Goal: Task Accomplishment & Management: Manage account settings

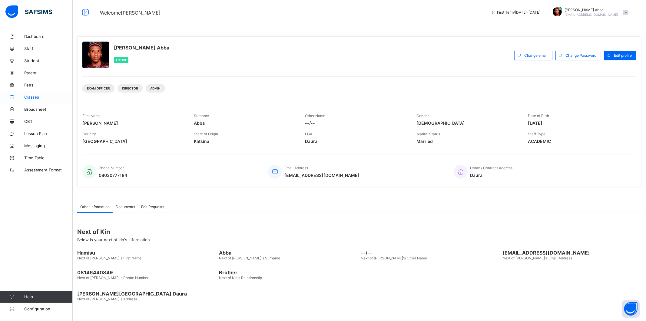
click at [36, 92] on link "Classes" at bounding box center [36, 97] width 73 height 12
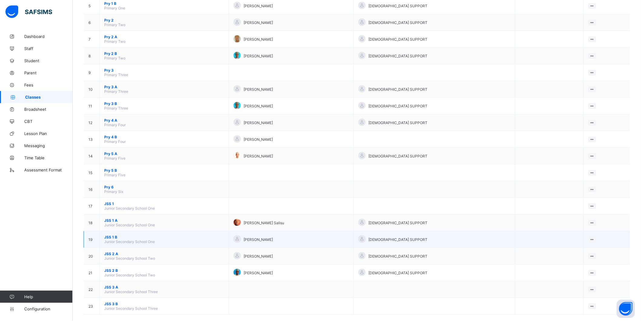
scroll to position [142, 0]
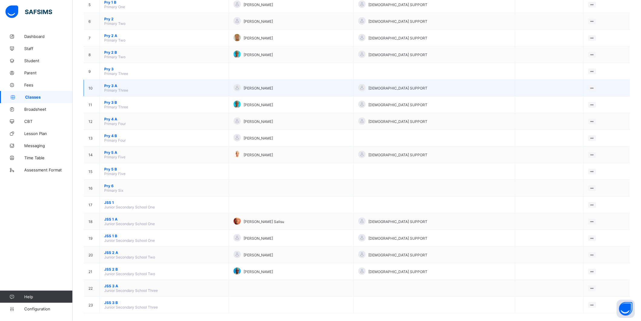
click at [135, 80] on td "Pry 3 A Primary Three" at bounding box center [164, 88] width 129 height 17
click at [107, 83] on span "Pry 3 A" at bounding box center [164, 85] width 120 height 5
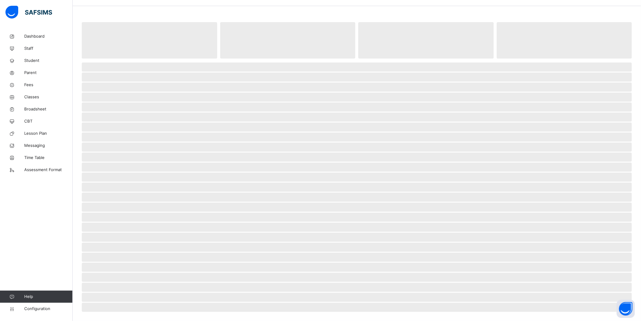
scroll to position [20, 0]
click at [107, 82] on span "‌ ‌ ‌ ‌ ‌ ‌ ‌ ‌ ‌ ‌ ‌ ‌ ‌ ‌ ‌ ‌ ‌ ‌ ‌ ‌ ‌ ‌ ‌ ‌ ‌" at bounding box center [357, 184] width 550 height 245
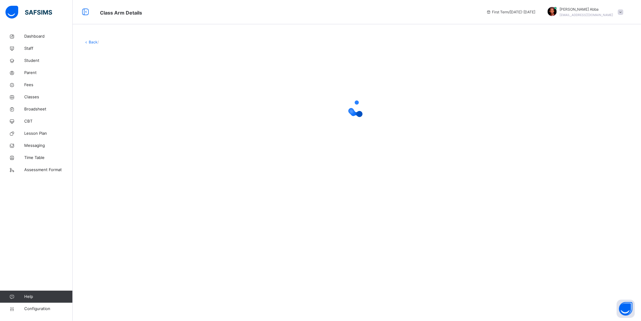
scroll to position [0, 0]
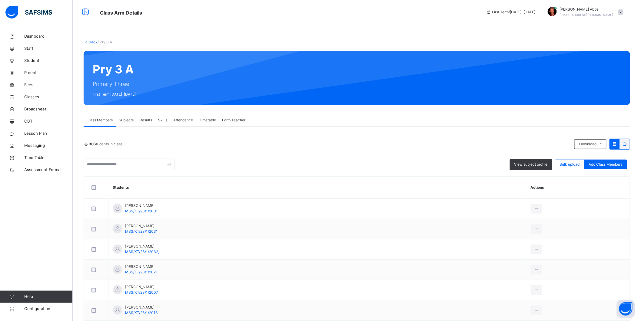
click at [128, 119] on span "Subjects" at bounding box center [126, 119] width 15 height 5
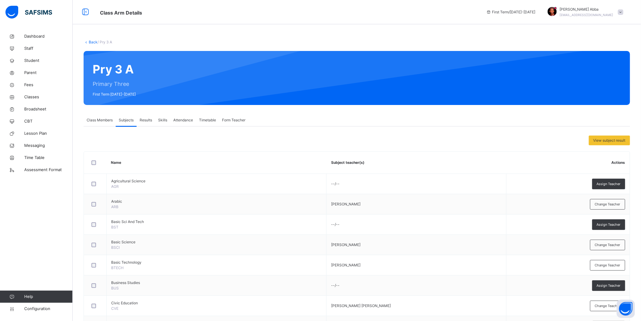
scroll to position [135, 0]
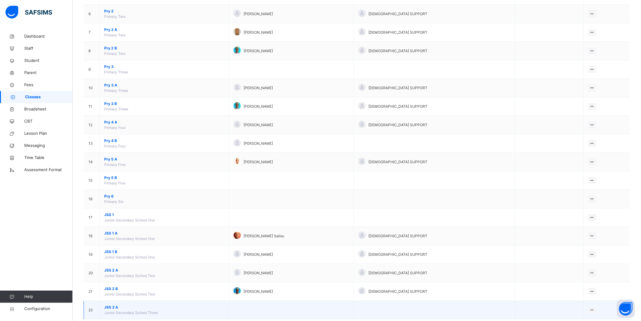
scroll to position [192, 0]
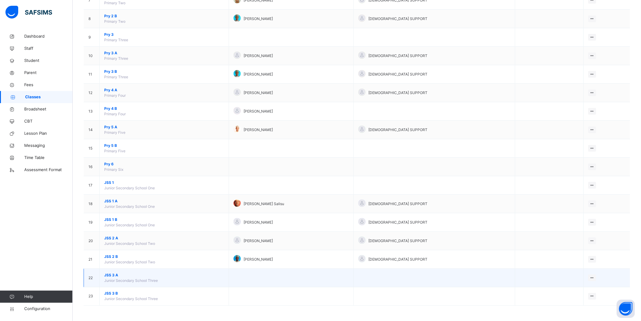
click at [123, 276] on span "JSS 3 A" at bounding box center [164, 274] width 120 height 5
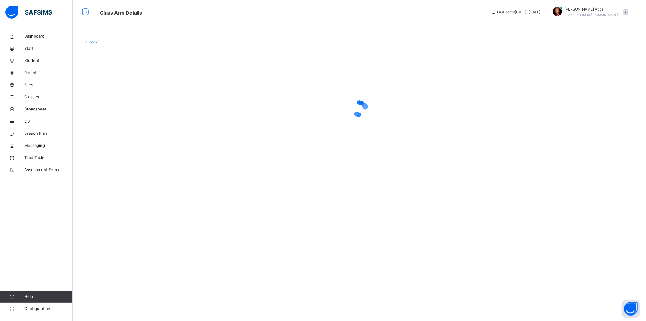
click at [123, 276] on div "Back /" at bounding box center [360, 160] width 574 height 321
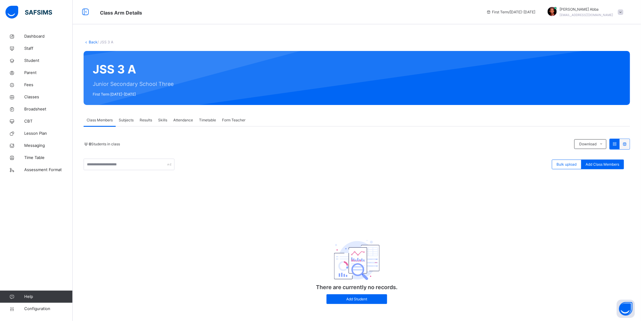
click at [129, 120] on span "Subjects" at bounding box center [126, 119] width 15 height 5
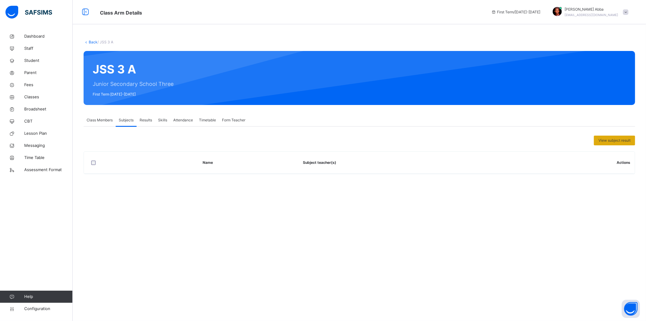
click at [614, 140] on span "View subject result" at bounding box center [615, 140] width 32 height 5
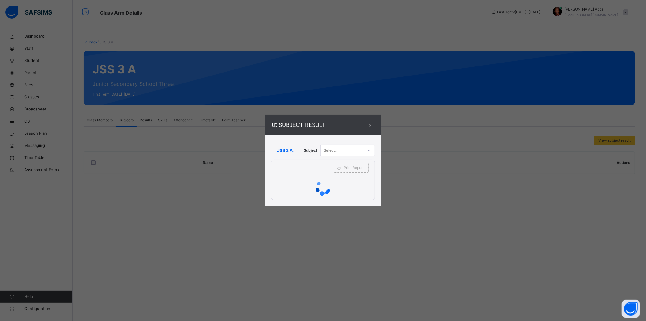
click at [368, 127] on div "×" at bounding box center [370, 125] width 9 height 8
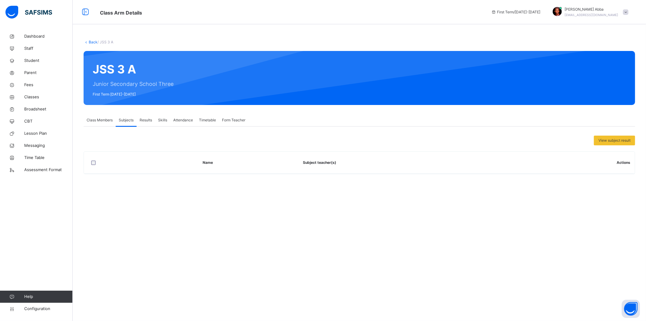
click at [142, 118] on span "Results" at bounding box center [146, 119] width 12 height 5
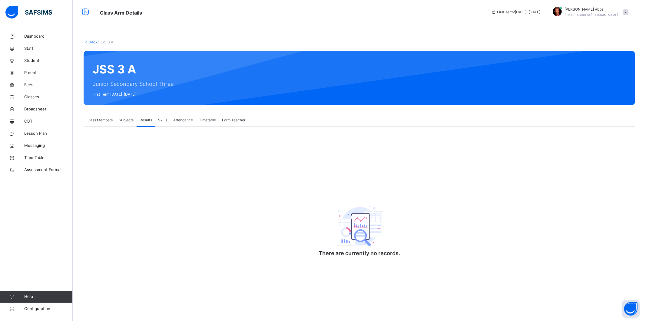
click at [100, 119] on span "Class Members" at bounding box center [100, 119] width 26 height 5
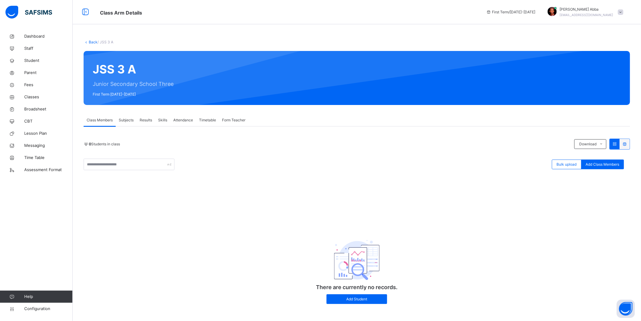
click at [123, 119] on span "Subjects" at bounding box center [126, 119] width 15 height 5
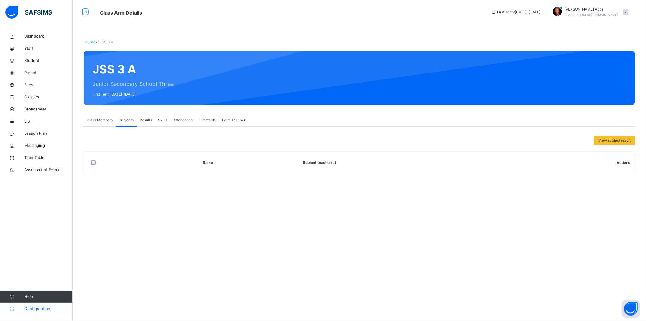
click at [46, 311] on span "Configuration" at bounding box center [48, 308] width 48 height 6
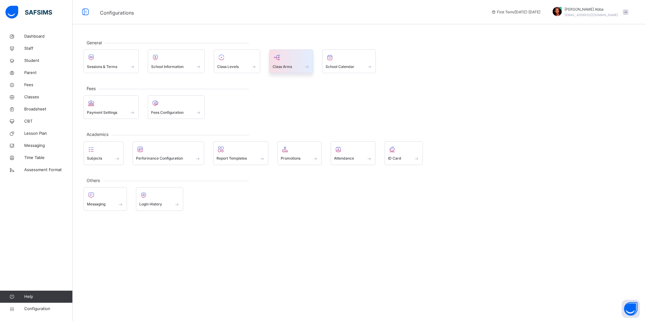
click at [284, 62] on span at bounding box center [292, 63] width 38 height 2
click at [110, 152] on div at bounding box center [103, 149] width 33 height 9
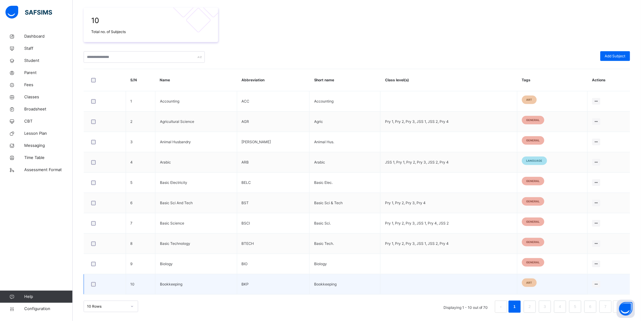
scroll to position [105, 0]
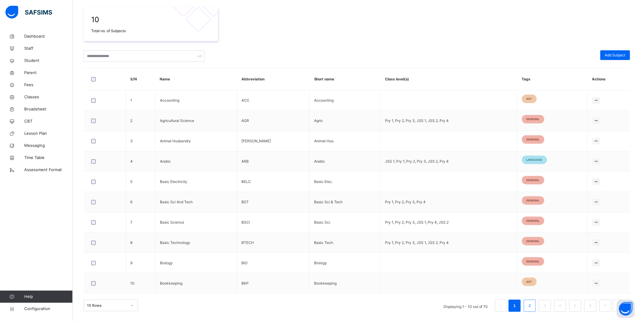
click at [533, 307] on link "2" at bounding box center [530, 305] width 6 height 8
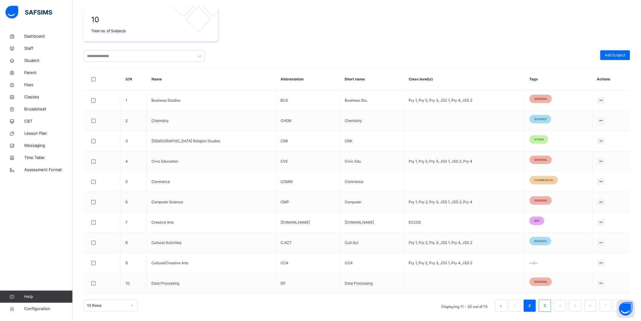
click at [548, 308] on link "3" at bounding box center [545, 305] width 6 height 8
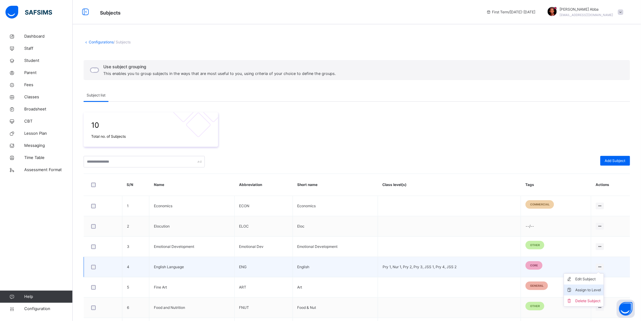
click at [598, 291] on div "Assign to Level" at bounding box center [589, 290] width 26 height 6
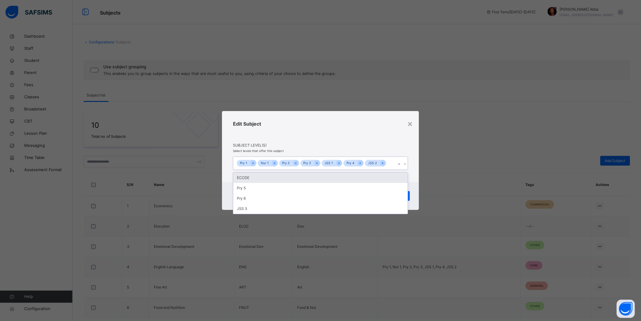
click at [405, 165] on icon at bounding box center [405, 164] width 4 height 6
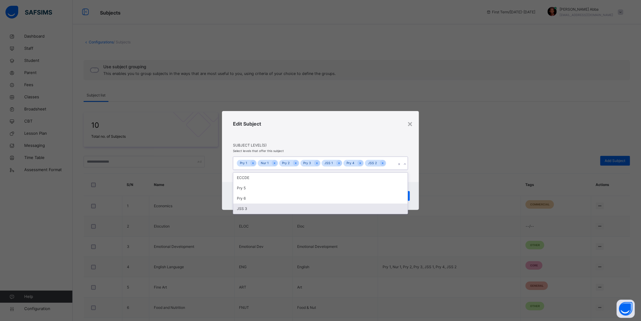
click at [266, 210] on div "JSS 3" at bounding box center [320, 208] width 175 height 10
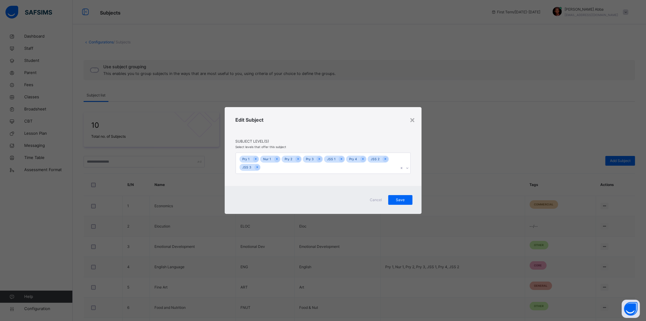
click at [483, 165] on div "× Edit Subject Subject Level(s) Select levels that offer this subject Pry 1 Nur…" at bounding box center [323, 160] width 646 height 321
click at [399, 198] on span "Save" at bounding box center [400, 199] width 15 height 5
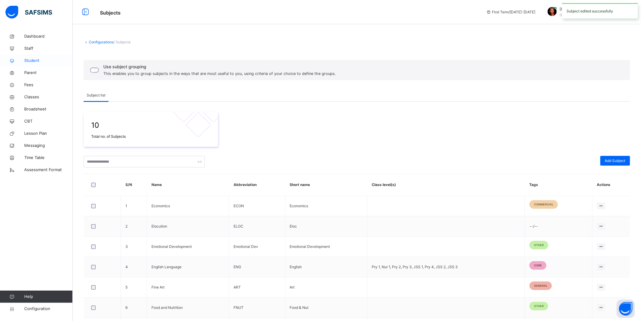
click at [40, 58] on span "Student" at bounding box center [48, 61] width 48 height 6
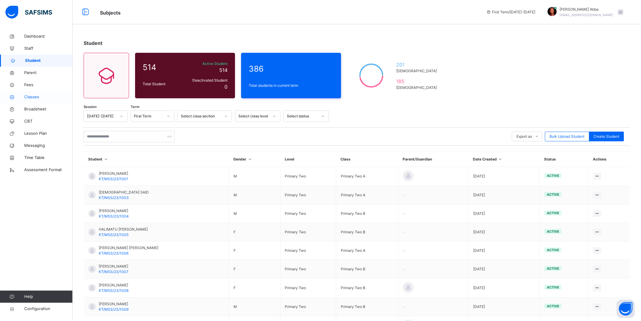
click at [37, 92] on link "Classes" at bounding box center [36, 97] width 73 height 12
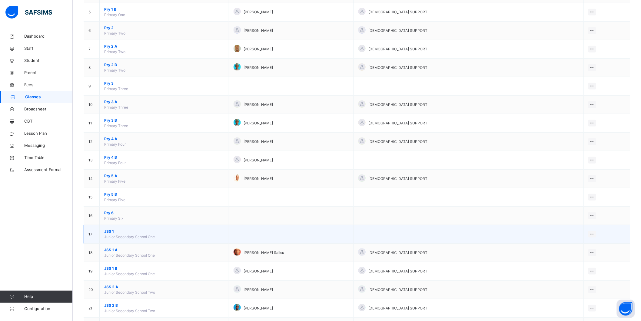
scroll to position [192, 0]
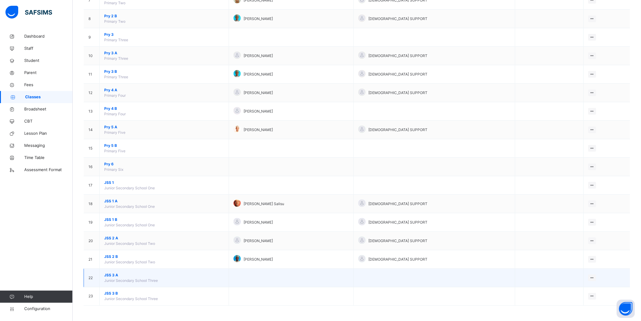
click at [126, 276] on span "JSS 3 A" at bounding box center [164, 274] width 120 height 5
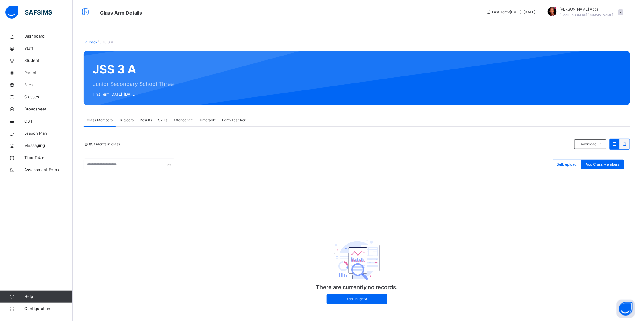
click at [130, 120] on span "Subjects" at bounding box center [126, 119] width 15 height 5
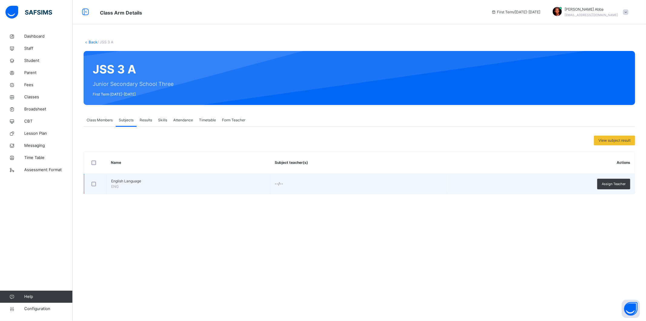
click at [284, 183] on td "--/--" at bounding box center [358, 184] width 176 height 20
click at [619, 185] on span "Assign Teacher" at bounding box center [614, 183] width 24 height 5
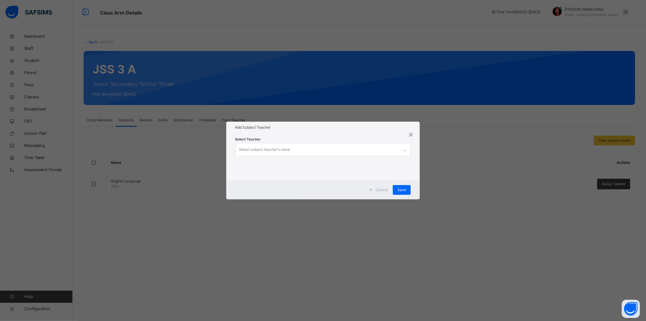
click at [298, 148] on div "Select subject teacher's name" at bounding box center [318, 149] width 164 height 13
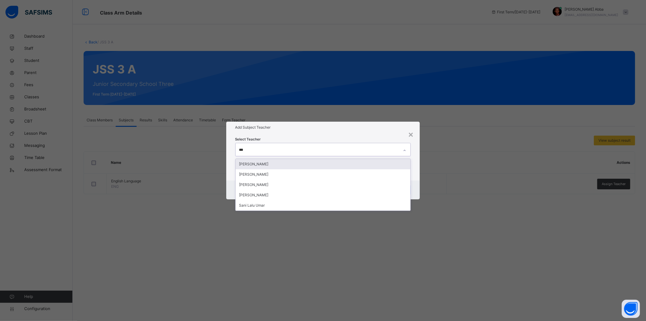
type input "****"
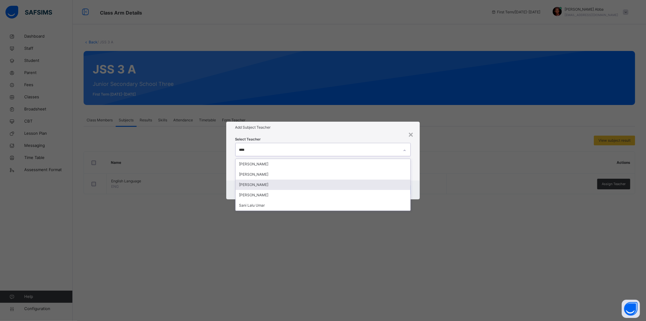
click at [273, 186] on div "[PERSON_NAME]" at bounding box center [323, 184] width 175 height 10
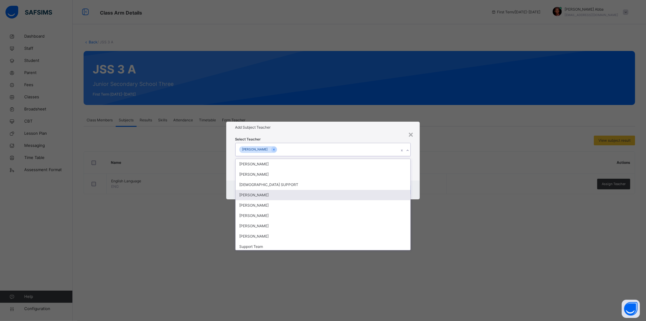
click at [419, 190] on div "Cancel Save" at bounding box center [323, 189] width 194 height 19
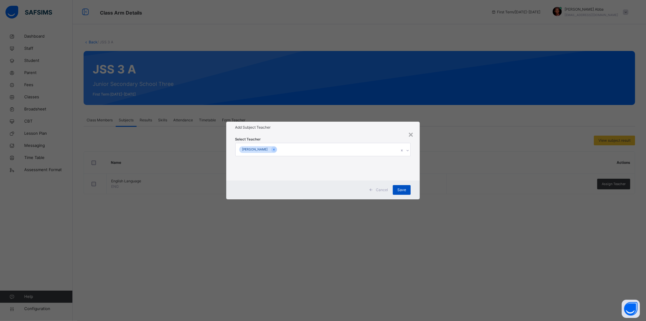
click at [407, 192] on div "Save" at bounding box center [402, 190] width 18 height 10
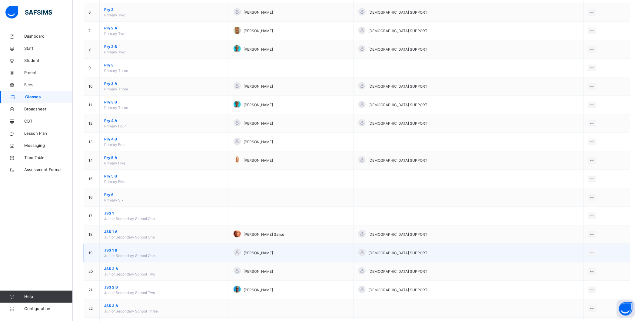
scroll to position [192, 0]
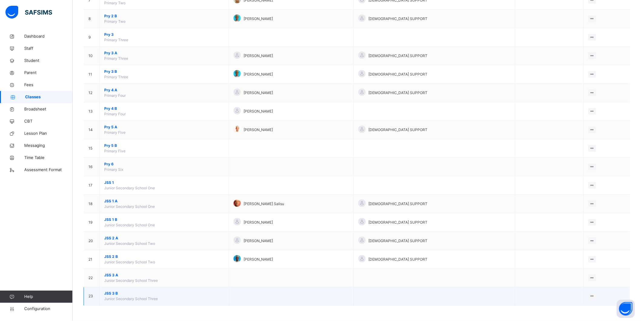
click at [120, 291] on span "JSS 3 B" at bounding box center [164, 293] width 120 height 5
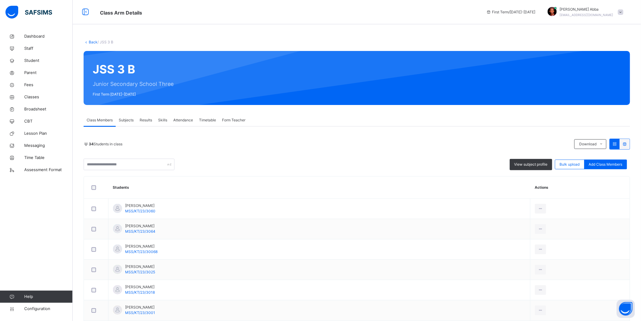
click at [127, 119] on span "Subjects" at bounding box center [126, 119] width 15 height 5
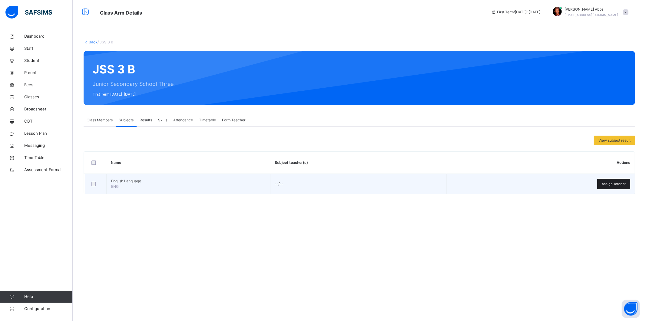
click at [610, 186] on span "Assign Teacher" at bounding box center [614, 183] width 24 height 5
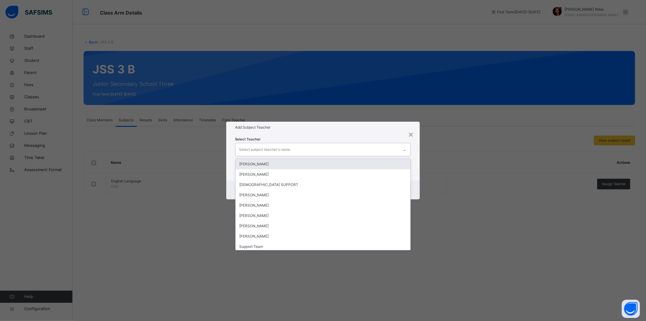
click at [273, 150] on div "Select subject teacher's name" at bounding box center [264, 150] width 51 height 12
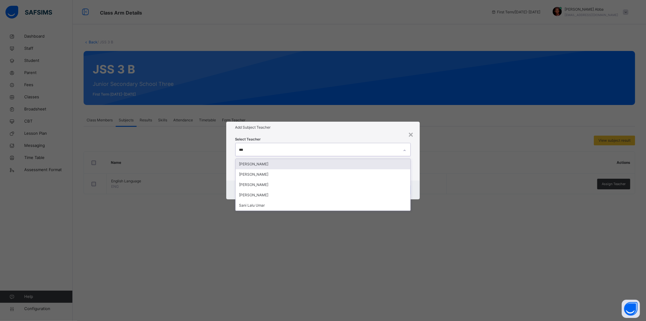
type input "****"
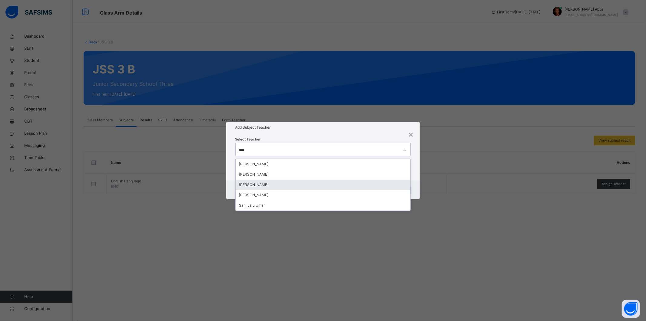
click at [276, 182] on div "[PERSON_NAME]" at bounding box center [323, 184] width 175 height 10
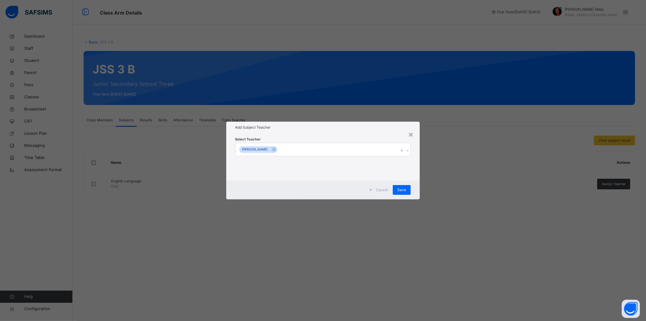
click at [335, 126] on h1 "Add Subject Teacher" at bounding box center [323, 127] width 176 height 5
click at [405, 192] on span "Save" at bounding box center [402, 189] width 9 height 5
